Goal: Task Accomplishment & Management: Complete application form

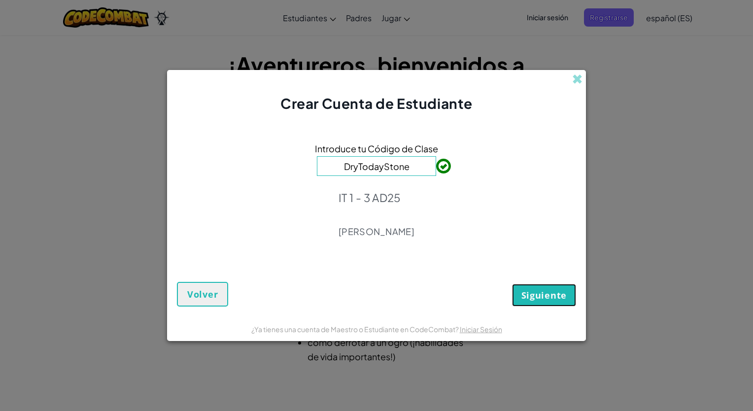
click at [538, 298] on span "Siguiente" at bounding box center [543, 295] width 45 height 12
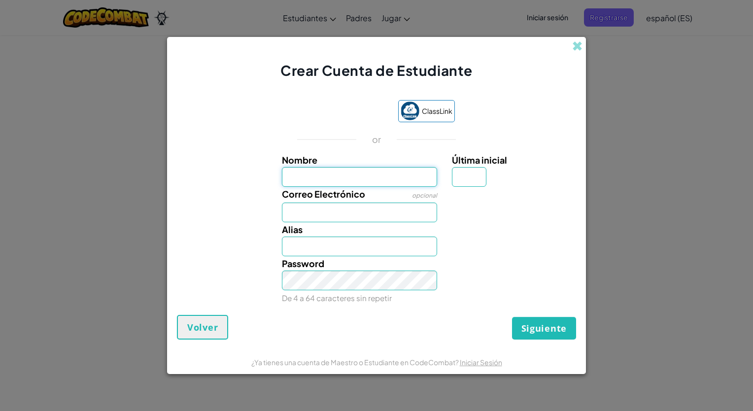
click at [346, 170] on input "Nombre" at bounding box center [360, 177] width 156 height 20
type input "[PERSON_NAME]"
type input "s"
type input "[EMAIL_ADDRESS][DOMAIN_NAME]"
type input "[PERSON_NAME]"
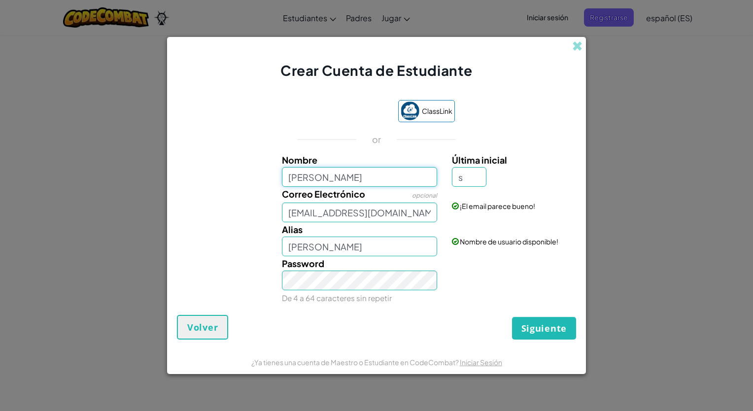
click at [385, 184] on input "[PERSON_NAME]" at bounding box center [360, 177] width 156 height 20
type input "[PERSON_NAME]"
click at [477, 185] on input "s" at bounding box center [469, 177] width 34 height 20
type input "[PERSON_NAME]"
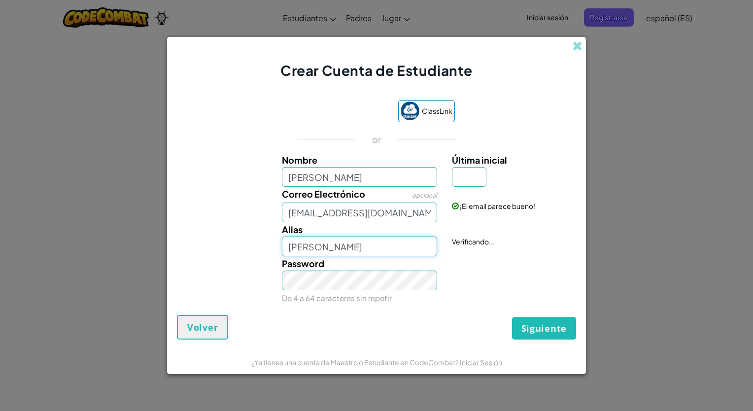
click at [320, 249] on input "[PERSON_NAME]" at bounding box center [360, 247] width 156 height 20
click at [420, 253] on input "[PERSON_NAME]" at bounding box center [360, 247] width 156 height 20
click at [375, 251] on input "[PERSON_NAME]" at bounding box center [360, 247] width 156 height 20
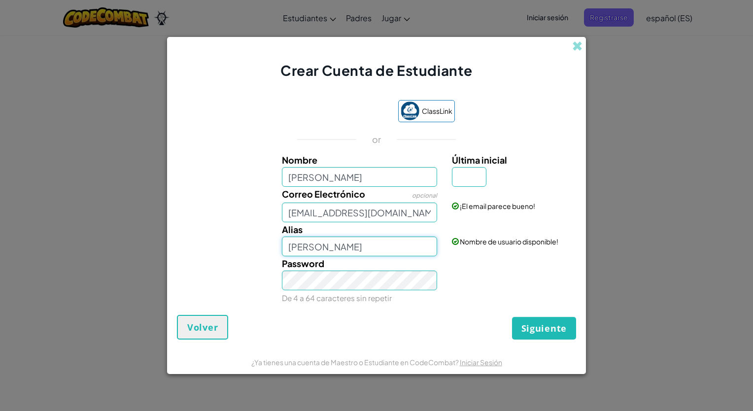
drag, startPoint x: 289, startPoint y: 249, endPoint x: 445, endPoint y: 257, distance: 156.4
click at [445, 257] on div "Nombre [PERSON_NAME] Última inicial Correo Electrónico opcional [EMAIL_ADDRESS]…" at bounding box center [376, 229] width 394 height 152
click at [473, 181] on input "Última inicial" at bounding box center [469, 177] width 34 height 20
click at [509, 171] on div "Última inicial" at bounding box center [513, 170] width 122 height 34
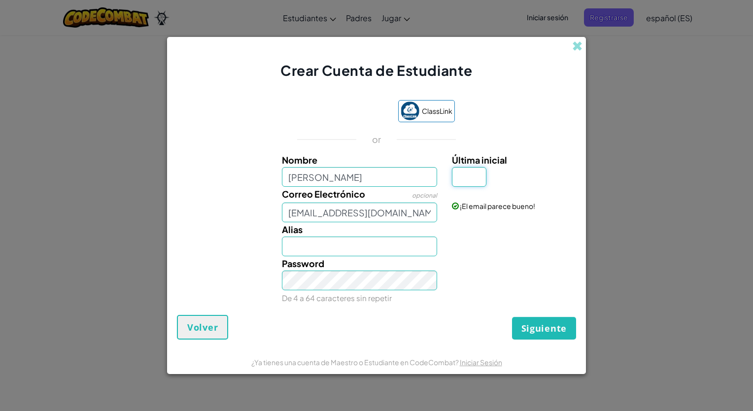
drag, startPoint x: 509, startPoint y: 171, endPoint x: 479, endPoint y: 175, distance: 29.8
click at [479, 175] on input "Última inicial" at bounding box center [469, 177] width 34 height 20
type input "z"
click at [325, 243] on input "[PERSON_NAME]" at bounding box center [360, 247] width 156 height 20
click at [431, 253] on input "[PERSON_NAME]" at bounding box center [360, 247] width 156 height 20
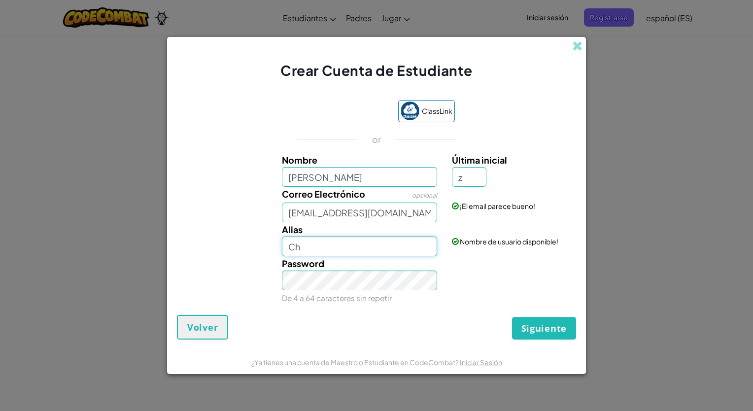
type input "C"
type input "S"
type input "[PERSON_NAME]"
click at [552, 322] on span "Siguiente" at bounding box center [543, 328] width 45 height 12
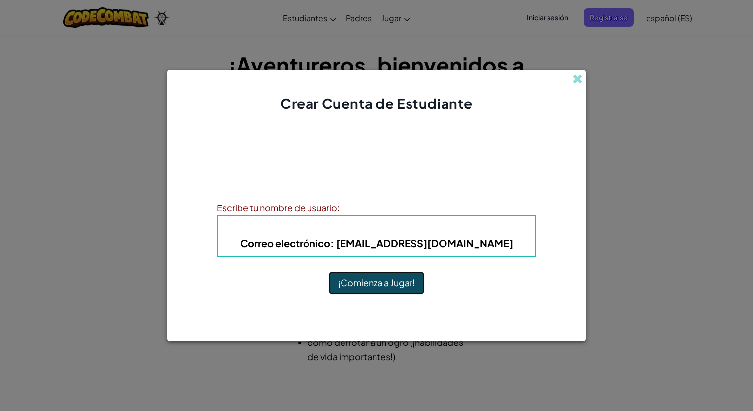
click at [393, 284] on button "¡Comienza a Jugar!" at bounding box center [377, 283] width 96 height 23
